Goal: Task Accomplishment & Management: Use online tool/utility

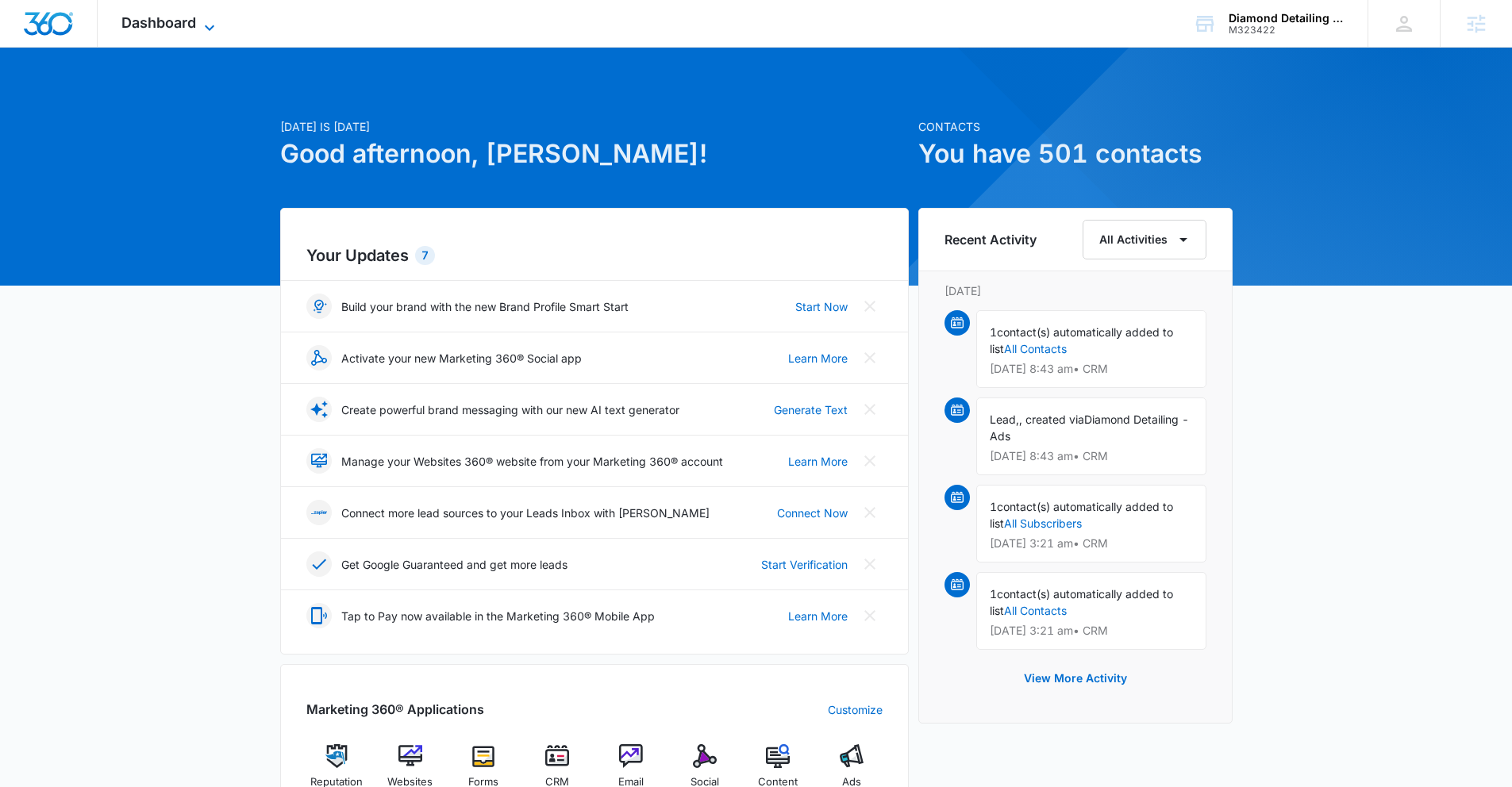
click at [144, 27] on span "Dashboard" at bounding box center [158, 22] width 74 height 17
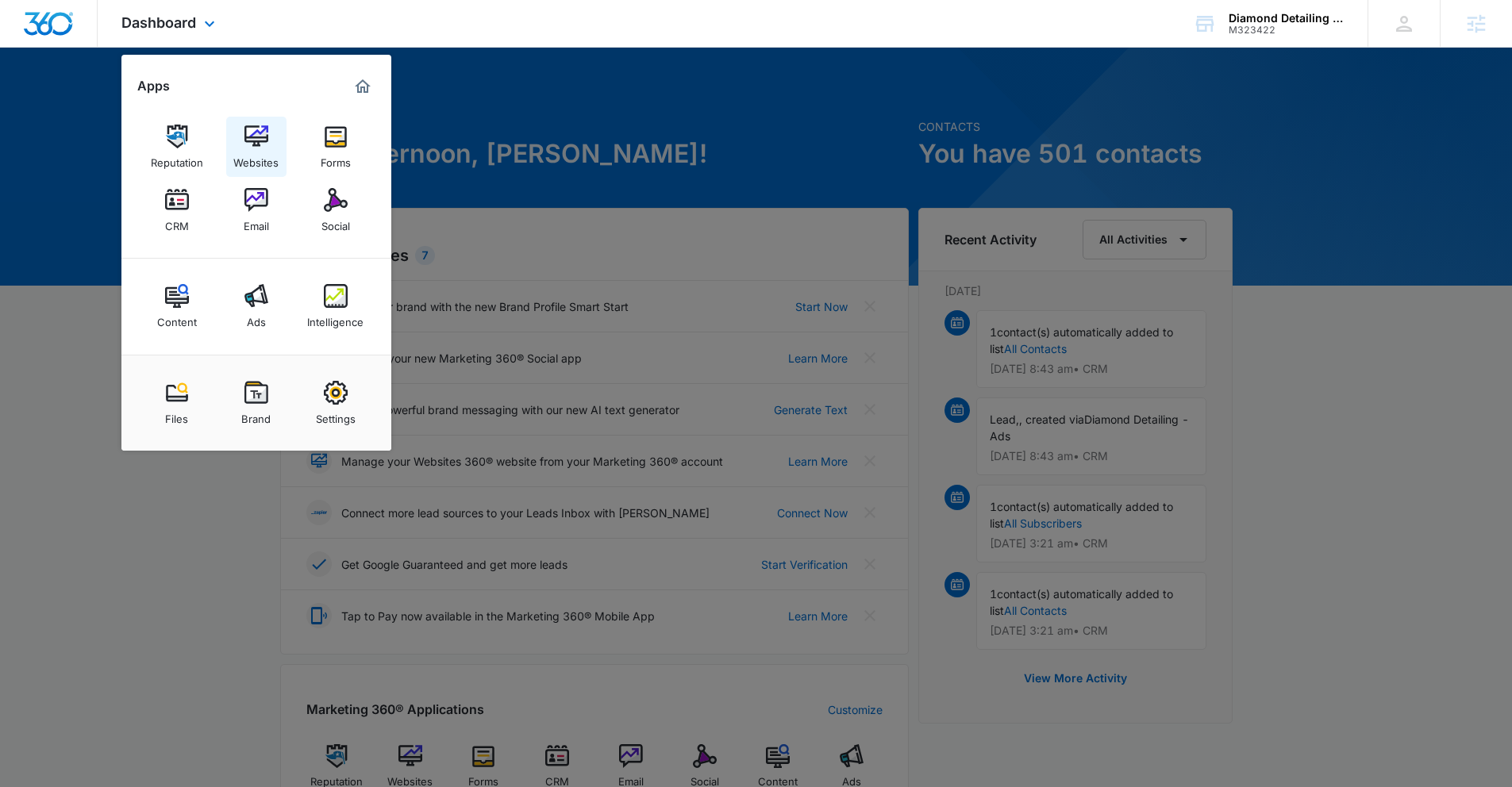
click at [265, 134] on img at bounding box center [256, 136] width 24 height 24
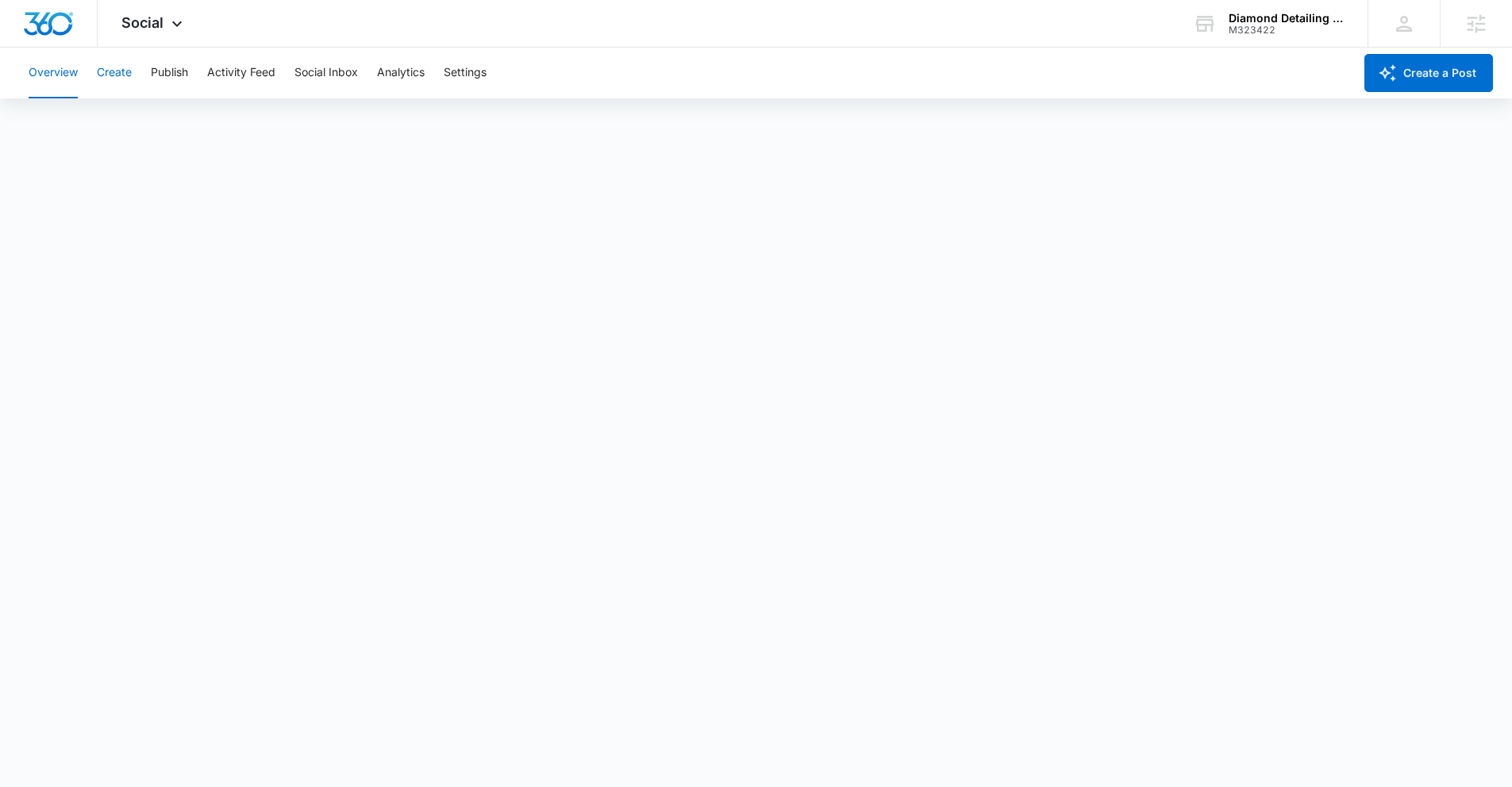
click at [116, 65] on button "Create" at bounding box center [113, 73] width 35 height 50
click at [160, 73] on button "Publish" at bounding box center [169, 73] width 37 height 50
